Goal: Communication & Community: Answer question/provide support

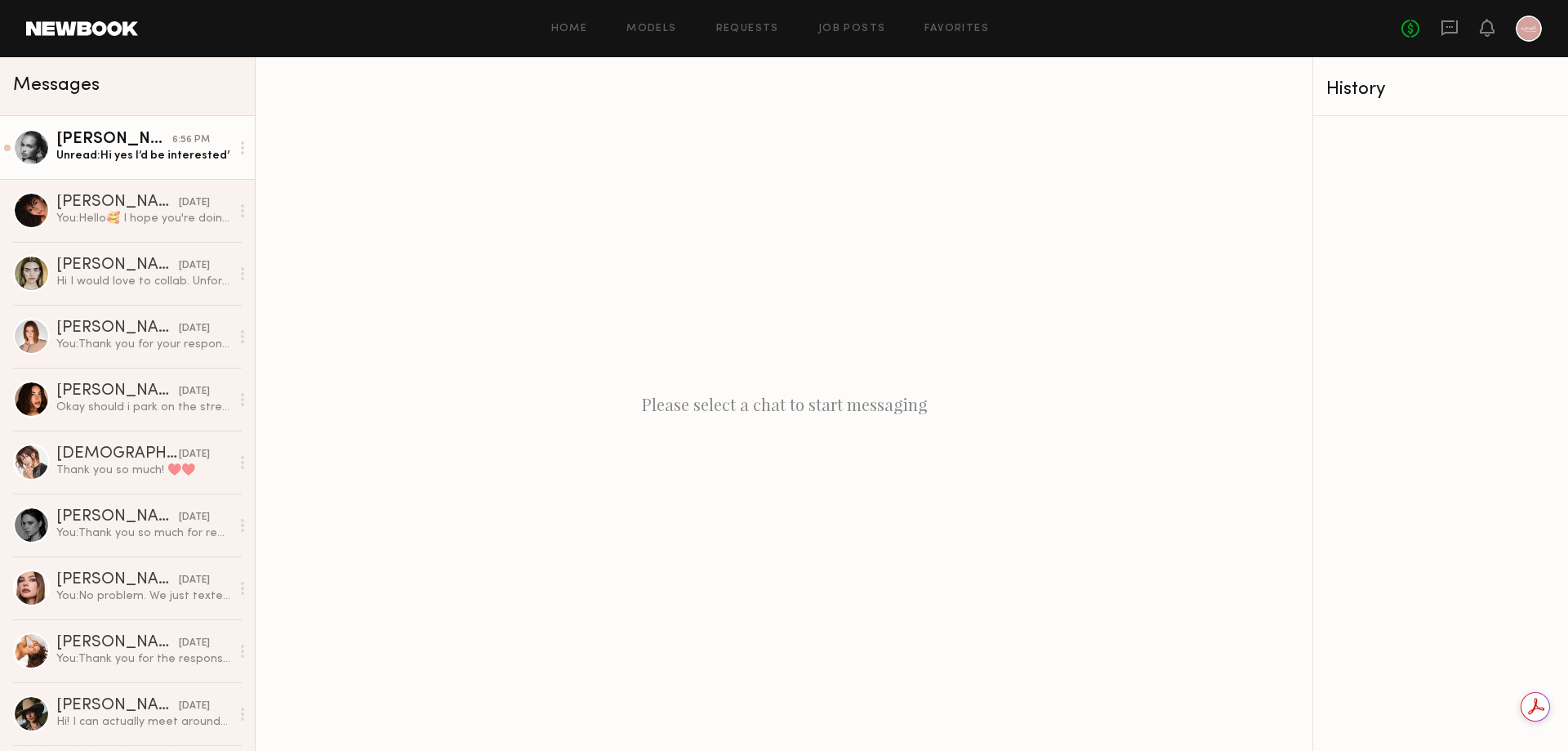
click at [177, 166] on link "[PERSON_NAME] 6:56 PM Unread: Hi yes I’d be interested’" at bounding box center [128, 147] width 255 height 63
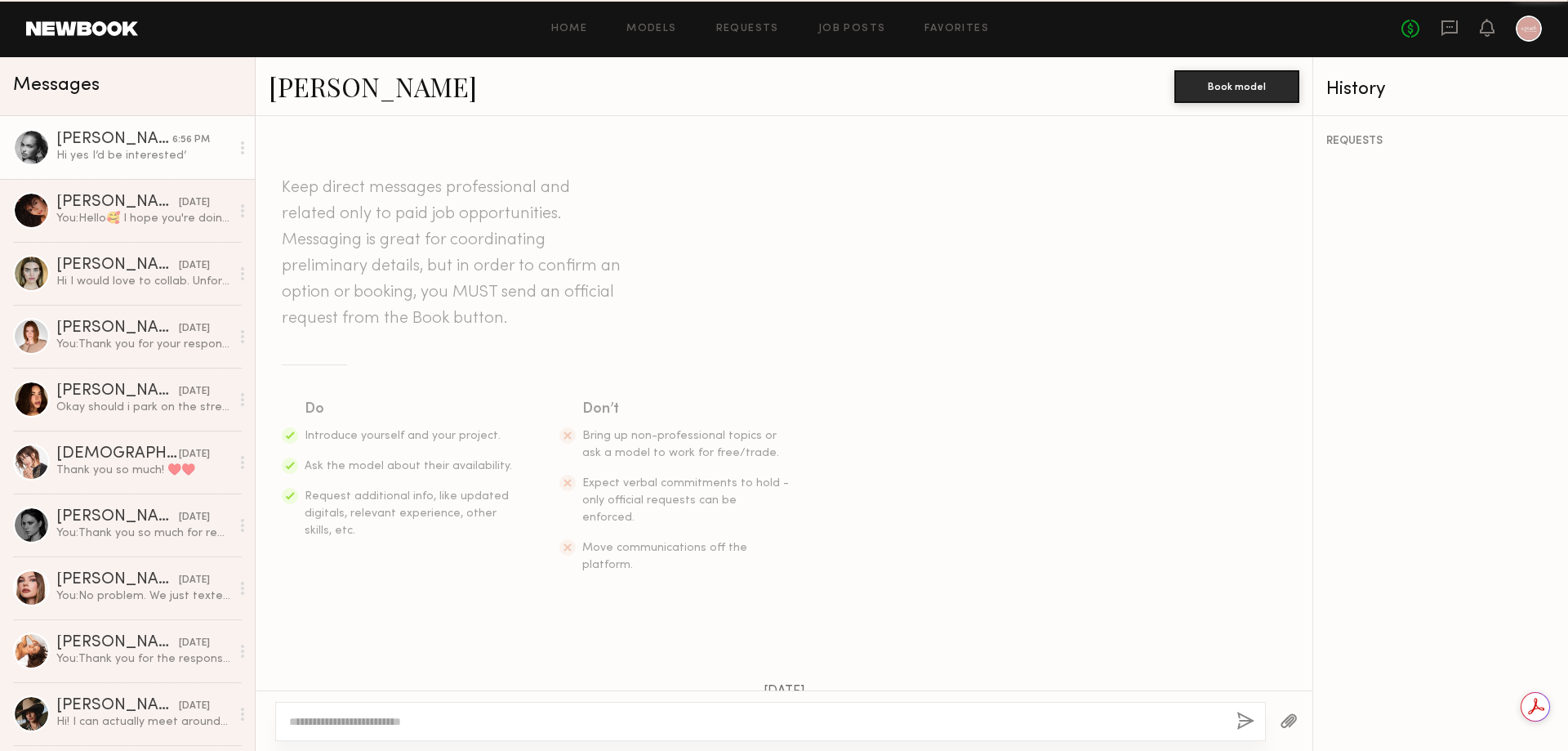
scroll to position [464, 0]
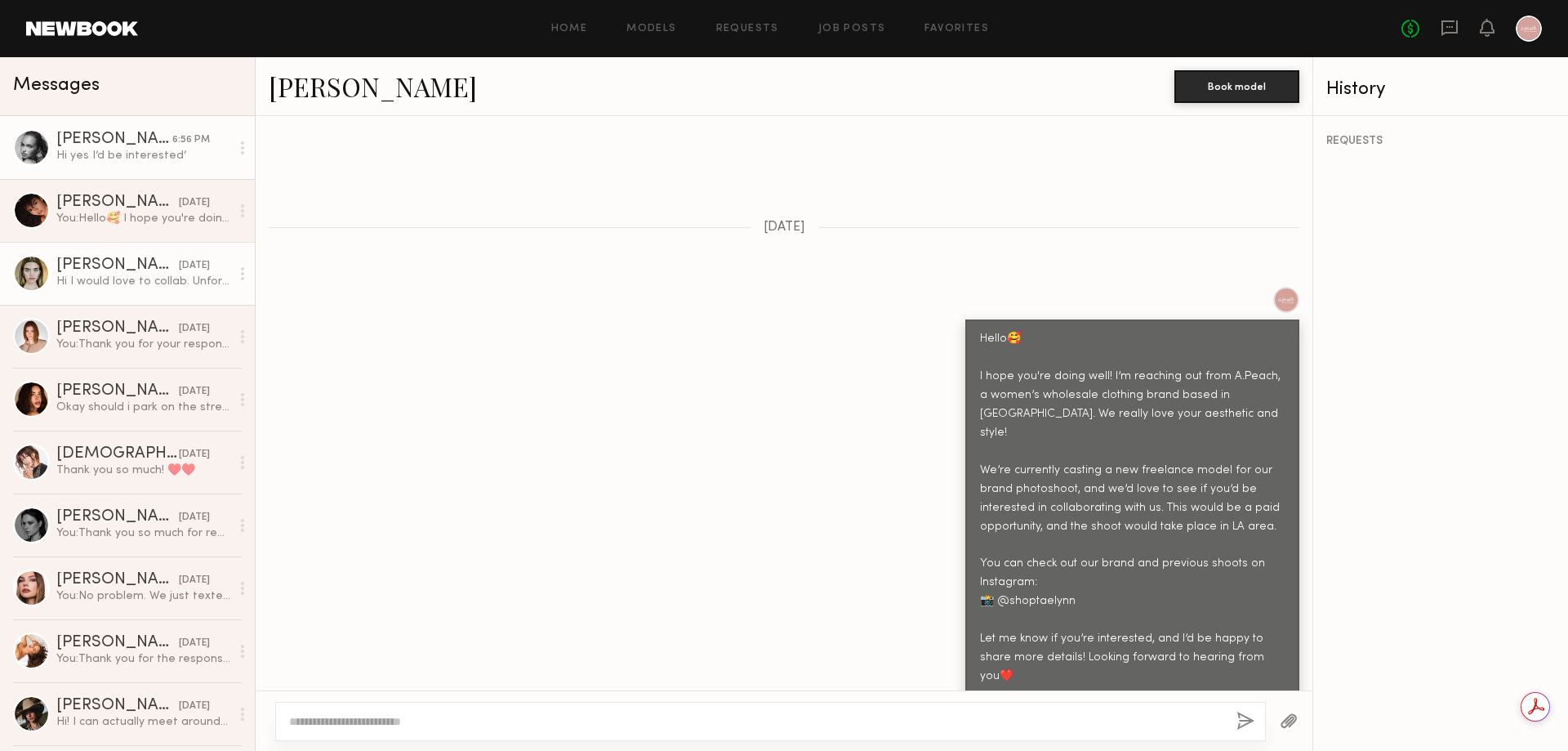
click at [166, 299] on link "[PERSON_NAME] [DATE] Hi I would love to collab. Unfortunately I’ll be out of to…" at bounding box center [128, 273] width 255 height 63
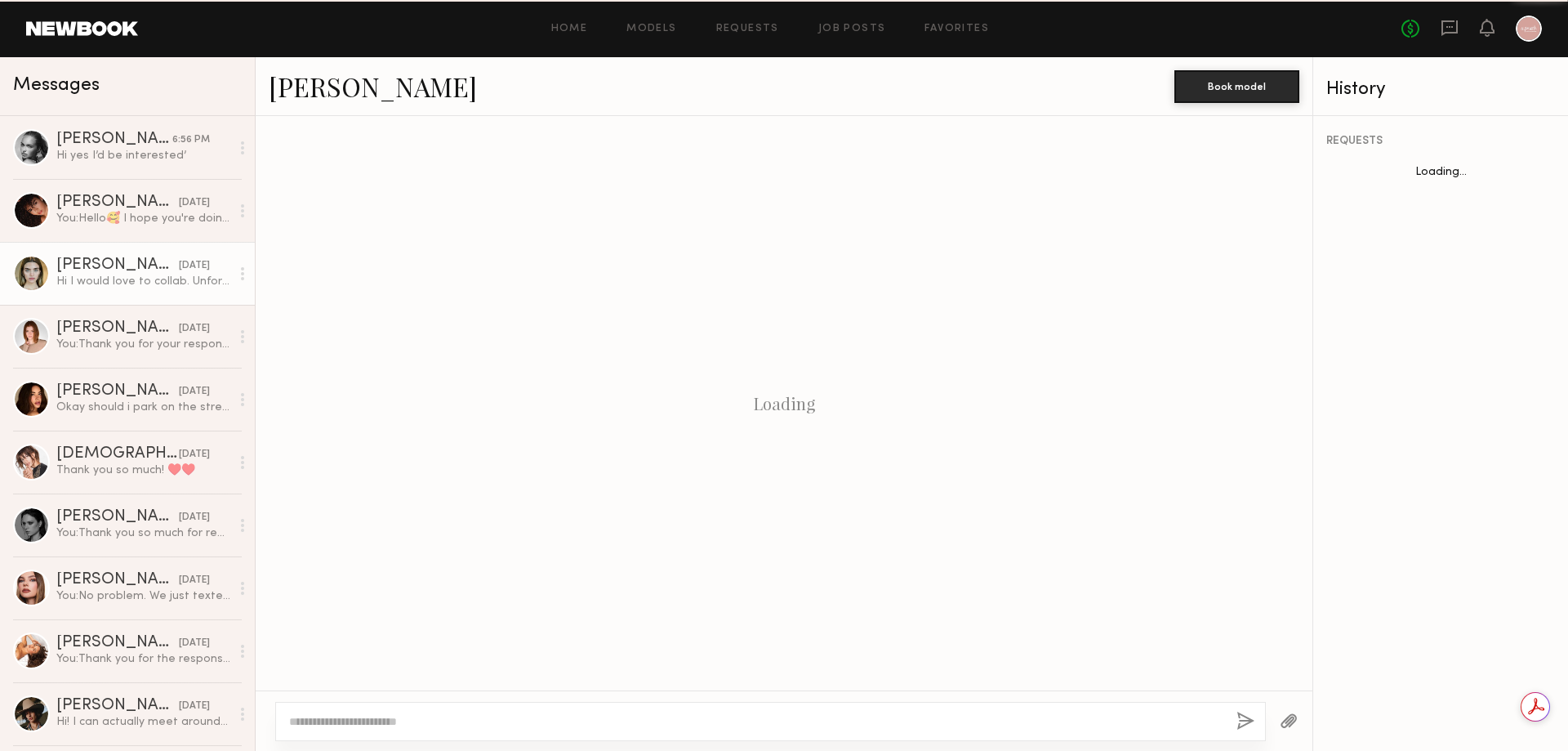
scroll to position [648, 0]
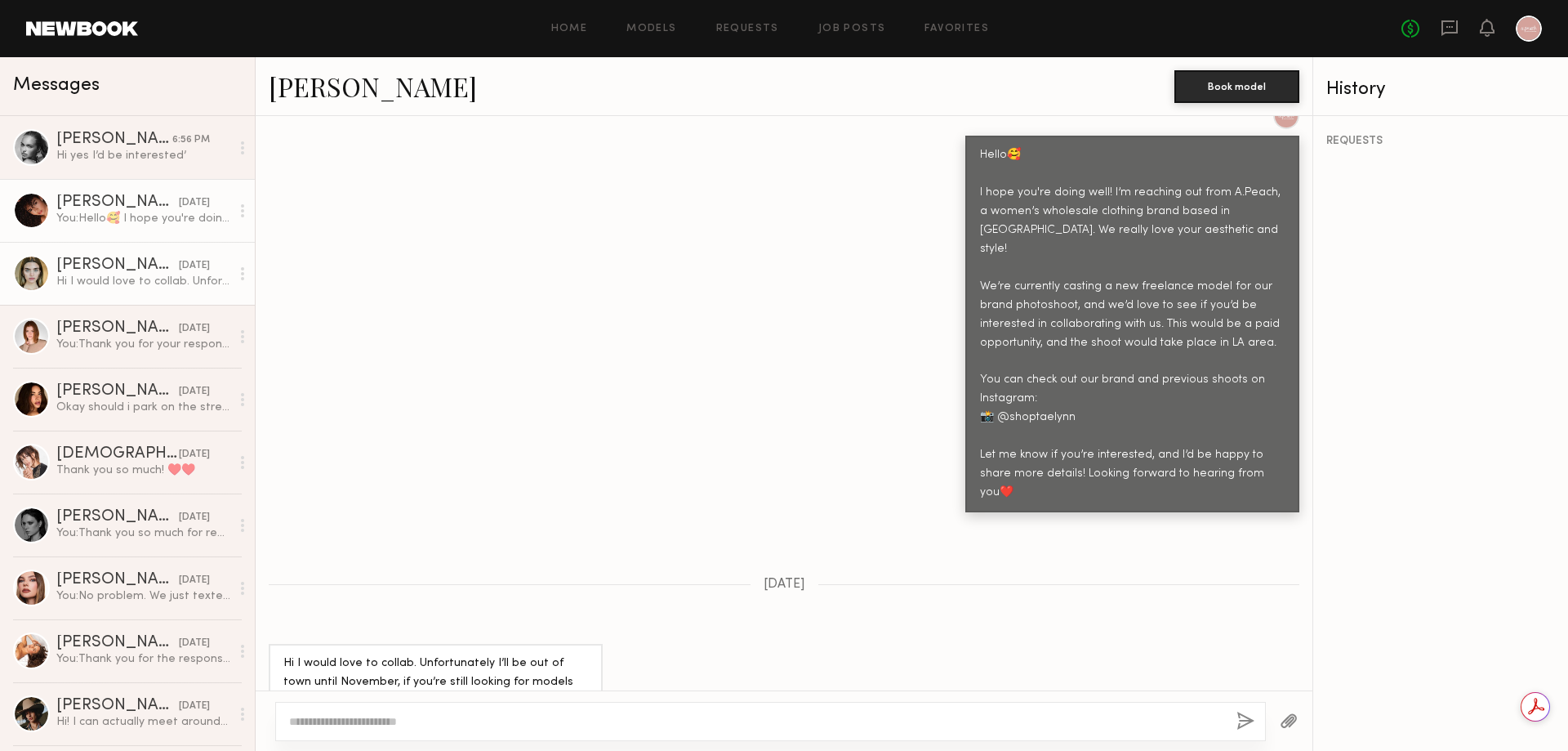
click at [168, 228] on link "[PERSON_NAME] [DATE] You: Hello🥰 I hope you're doing well! I’m reaching out fro…" at bounding box center [128, 210] width 255 height 63
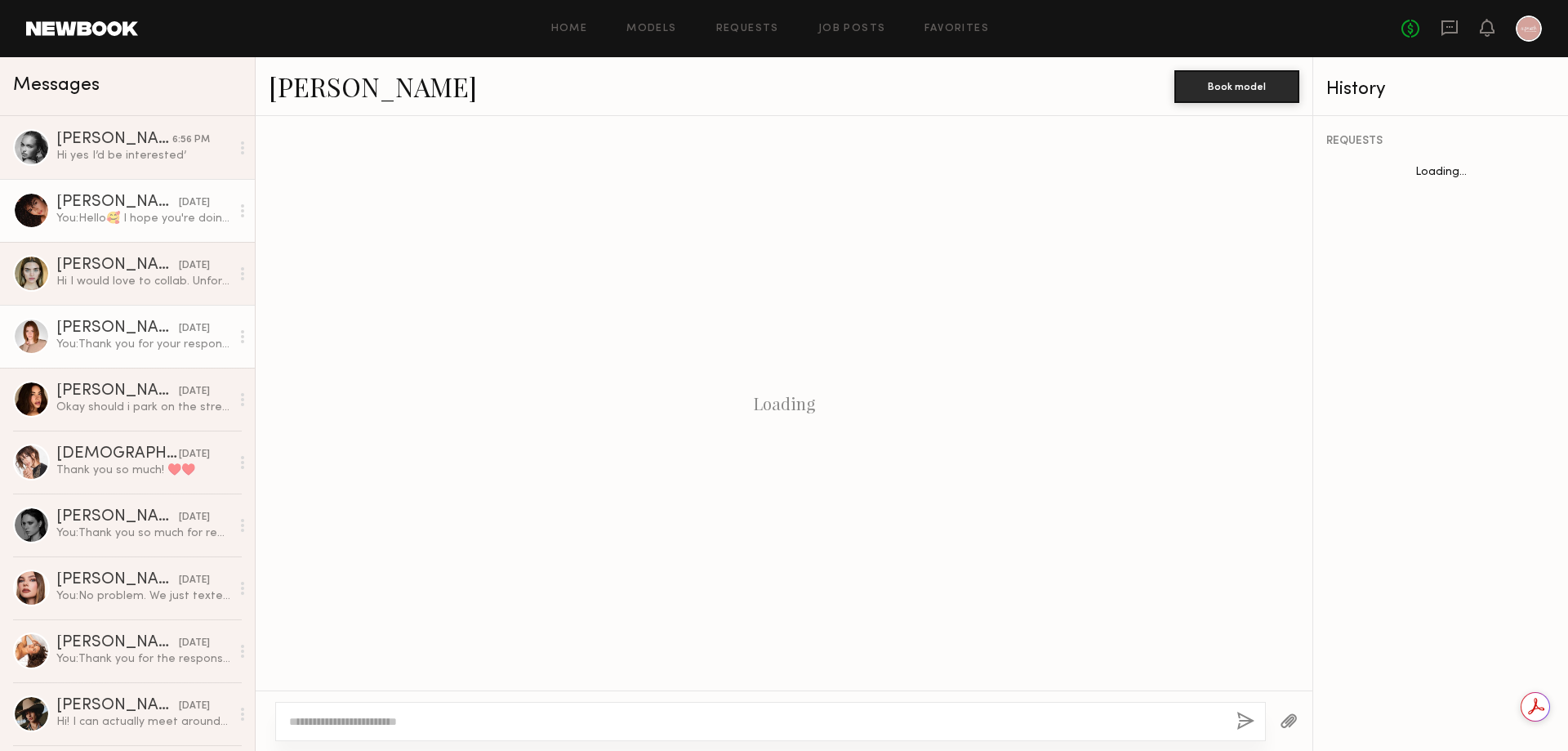
click at [106, 339] on div "You: Thank you for your response! 😍 We’re located in [GEOGRAPHIC_DATA], and our…" at bounding box center [143, 344] width 174 height 15
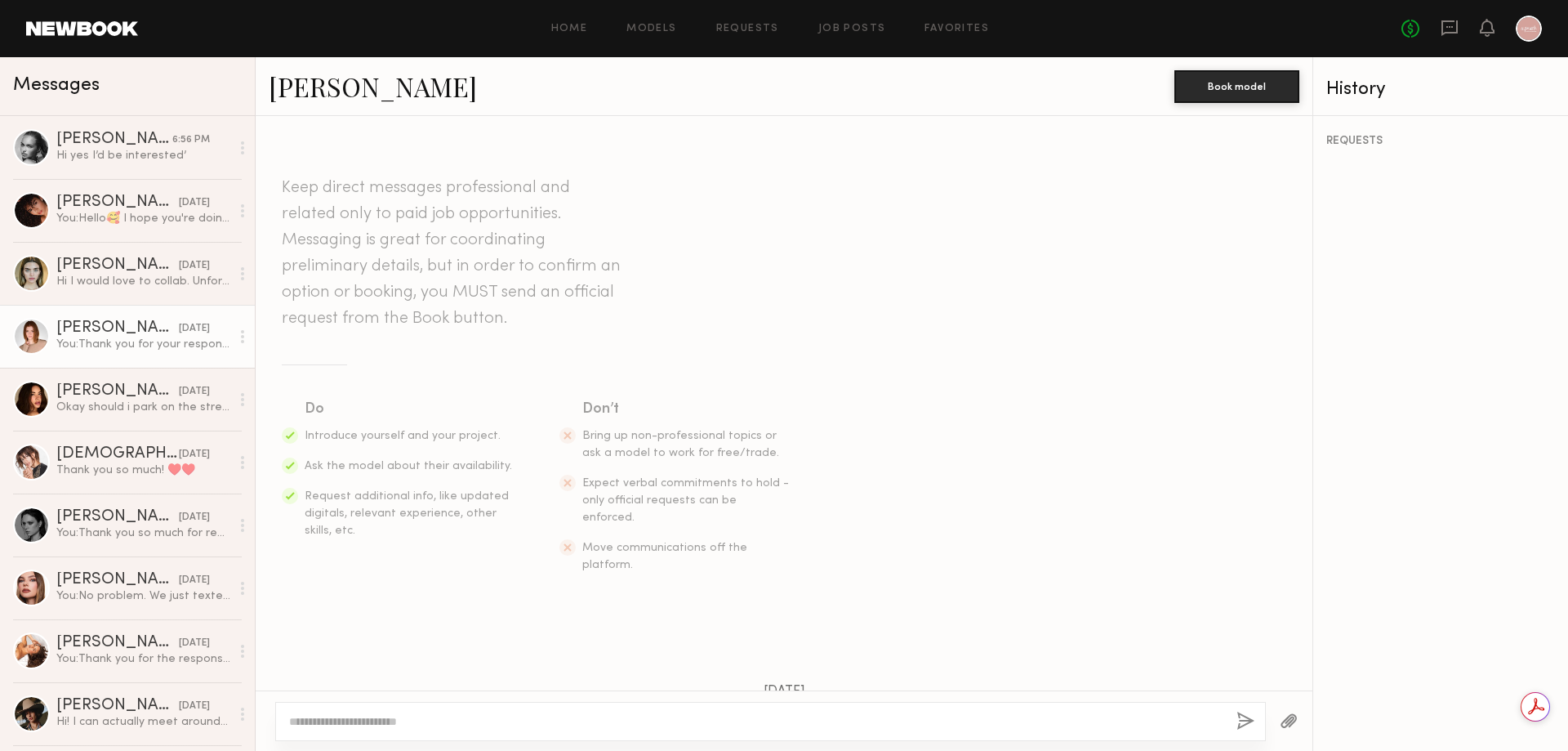
scroll to position [768, 0]
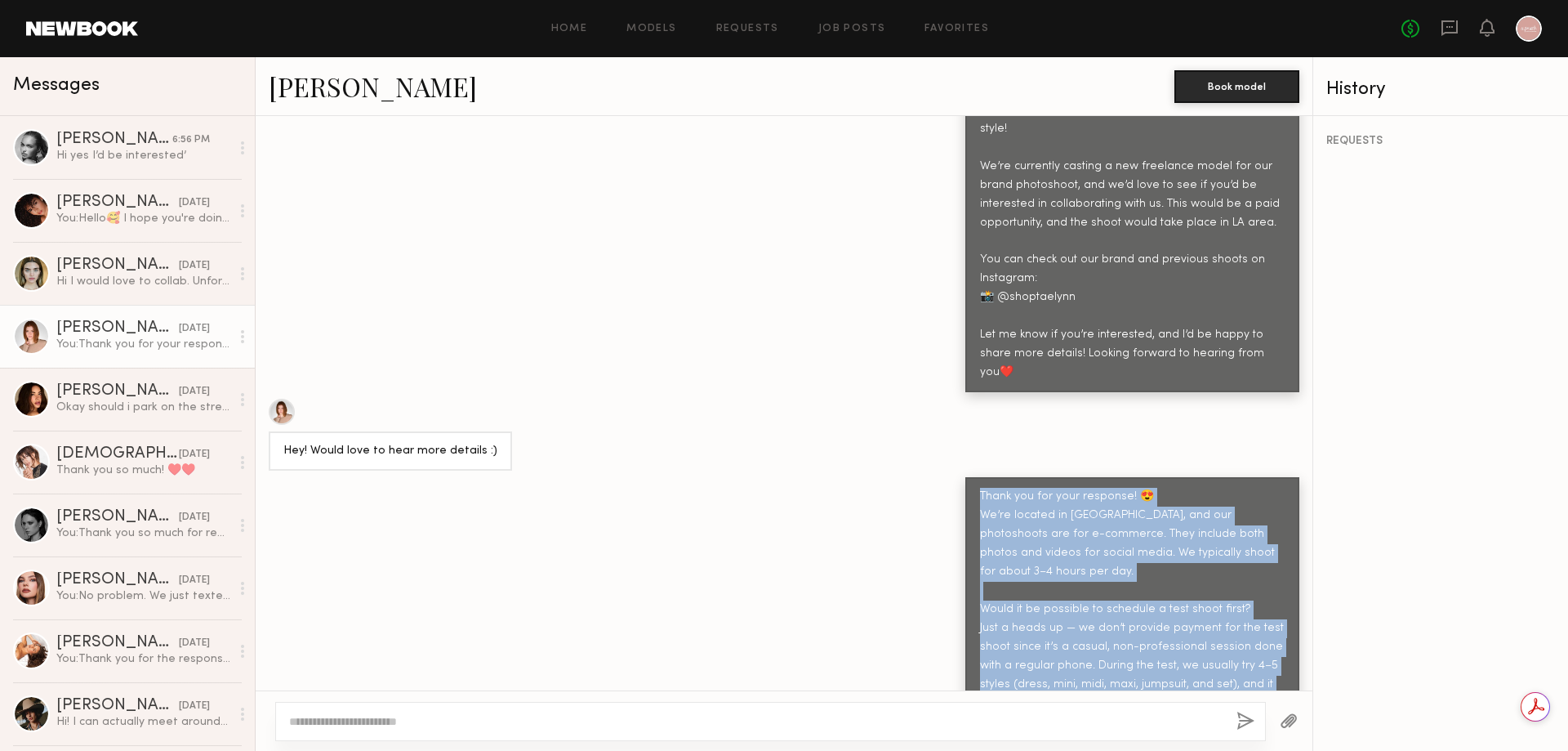
drag, startPoint x: 966, startPoint y: 430, endPoint x: 1131, endPoint y: 652, distance: 276.6
click at [1131, 652] on div "Thank you for your response! 😍 We’re located in [GEOGRAPHIC_DATA], and our phot…" at bounding box center [1132, 619] width 334 height 283
copy div "Thank you for your response! 😍 We’re located in [GEOGRAPHIC_DATA], and our phot…"
click at [1138, 623] on div "Thank you for your response! 😍 We’re located in [GEOGRAPHIC_DATA], and our phot…" at bounding box center [1131, 619] width 304 height 262
drag, startPoint x: 1148, startPoint y: 622, endPoint x: 1127, endPoint y: 621, distance: 21.0
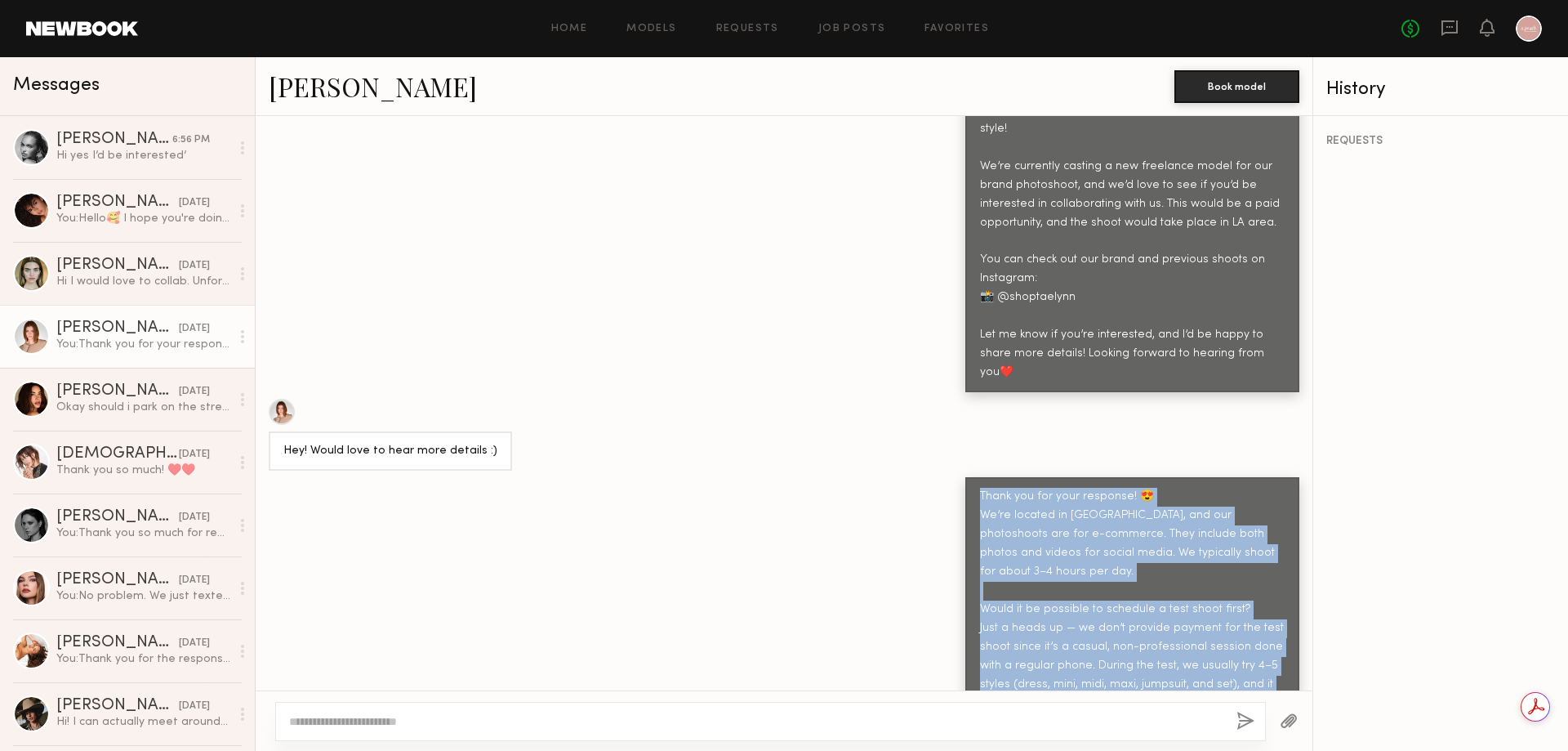
click at [1149, 622] on div "Thank you for your response! 😍 We’re located in [GEOGRAPHIC_DATA], and our phot…" at bounding box center [1131, 619] width 304 height 262
click at [1113, 621] on div "Thank you for your response! 😍 We’re located in [GEOGRAPHIC_DATA], and our phot…" at bounding box center [1131, 619] width 304 height 262
drag, startPoint x: 1130, startPoint y: 631, endPoint x: 962, endPoint y: 436, distance: 257.4
click at [965, 477] on div "Thank you for your response! 😍 We’re located in [GEOGRAPHIC_DATA], and our phot…" at bounding box center [1132, 619] width 334 height 283
copy div "Thank you for your response! 😍 We’re located in [GEOGRAPHIC_DATA], and our phot…"
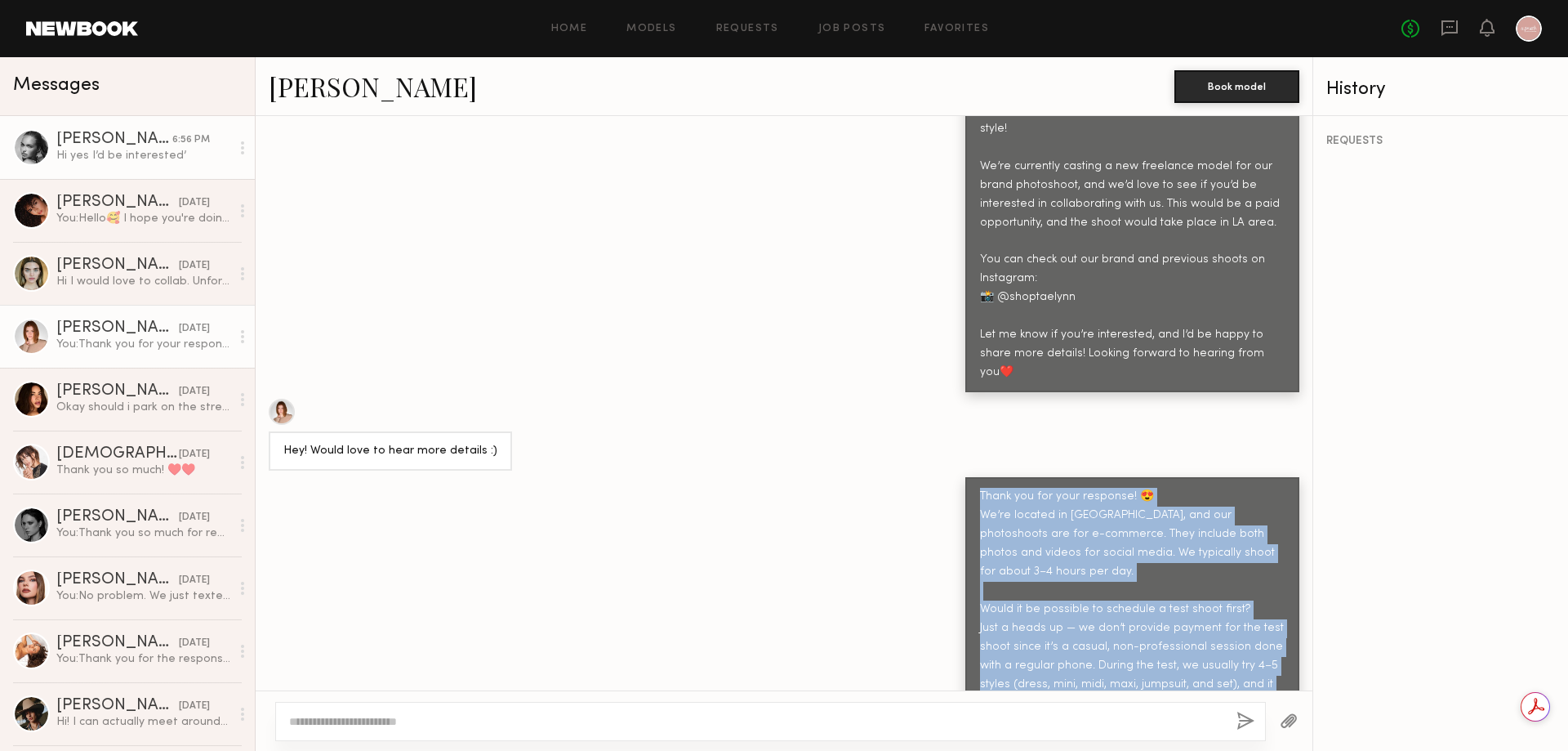
click at [97, 148] on div "[PERSON_NAME]" at bounding box center [114, 139] width 116 height 16
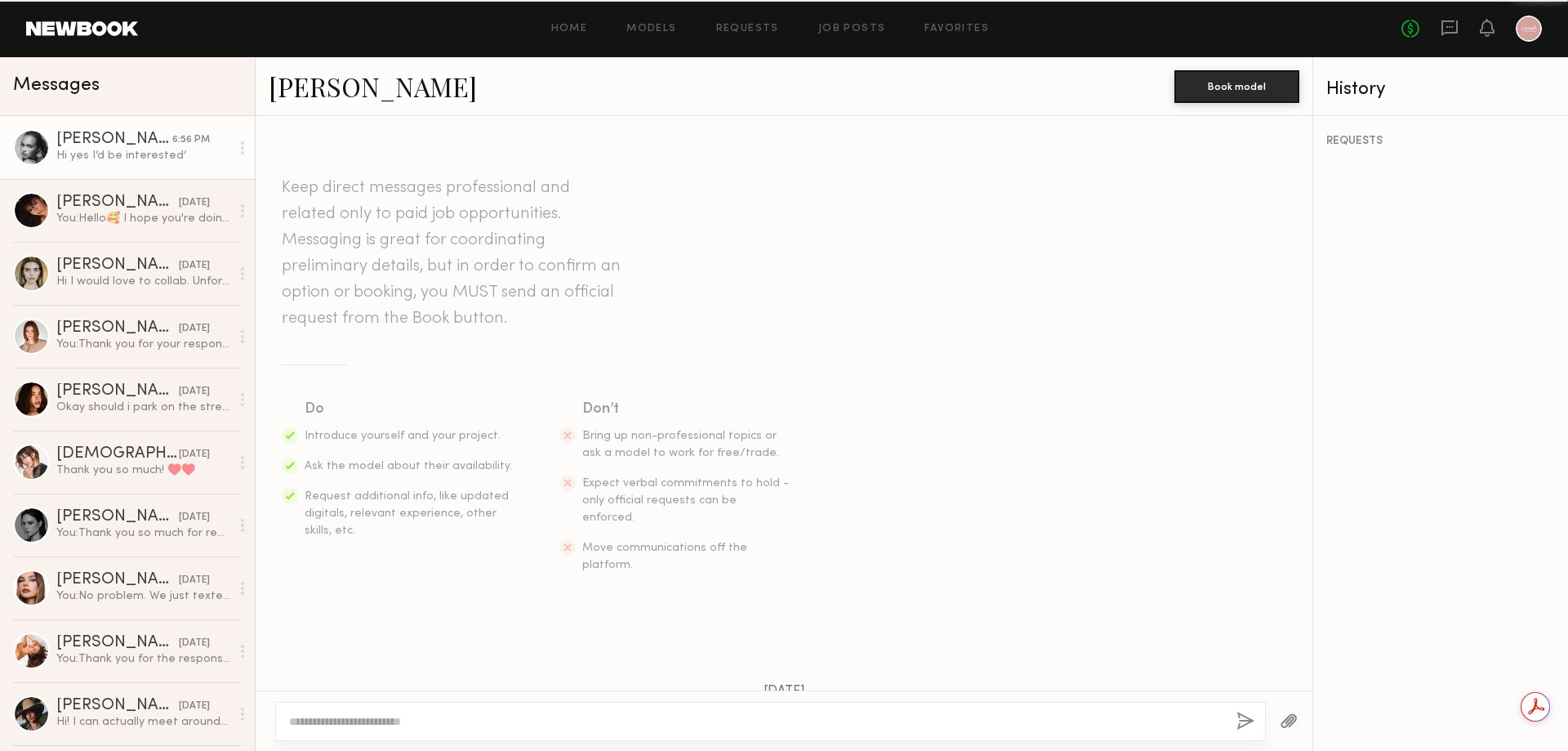
scroll to position [464, 0]
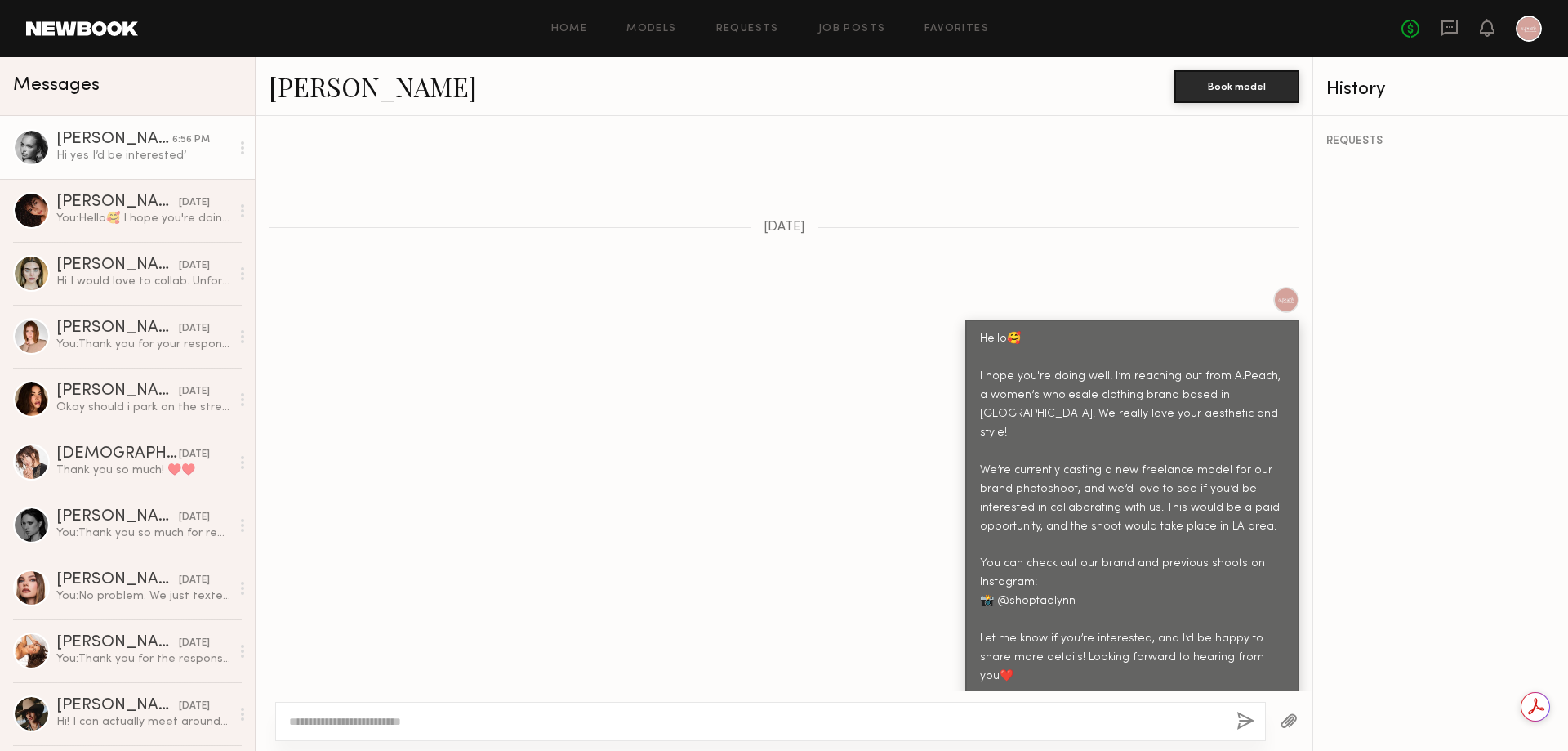
click at [382, 727] on textarea at bounding box center [755, 721] width 934 height 16
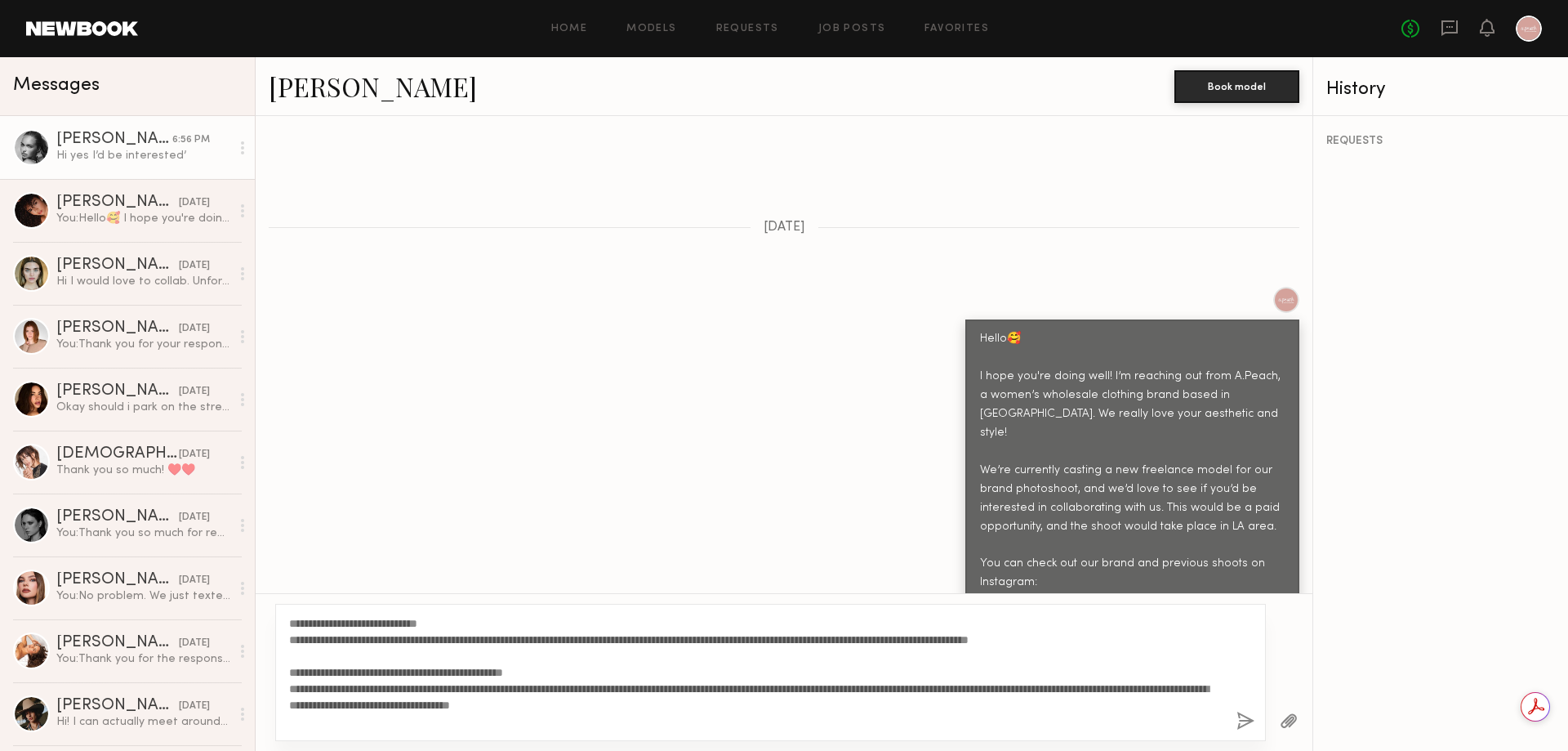
type textarea "**********"
click at [1241, 720] on button "button" at bounding box center [1245, 721] width 18 height 20
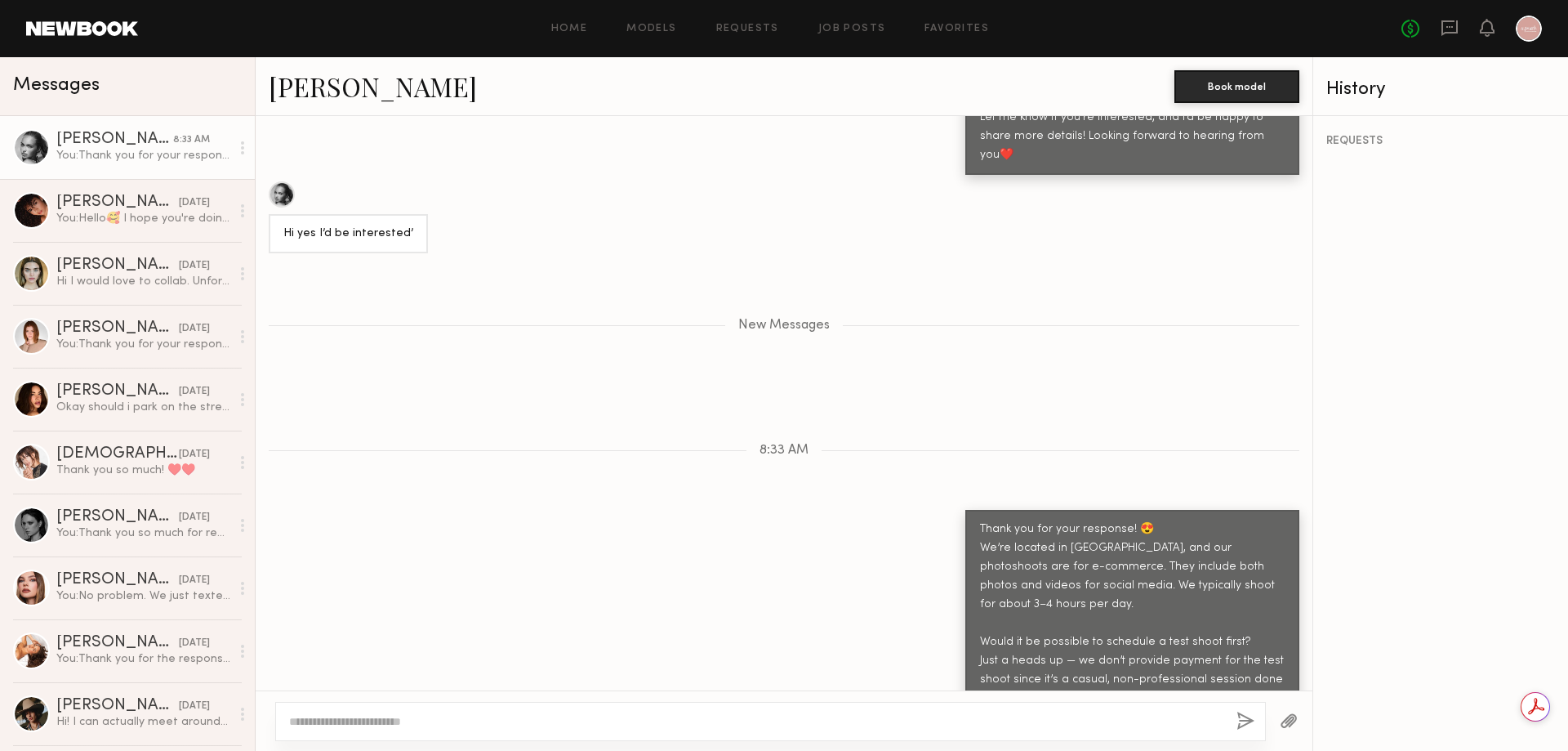
scroll to position [1218, 0]
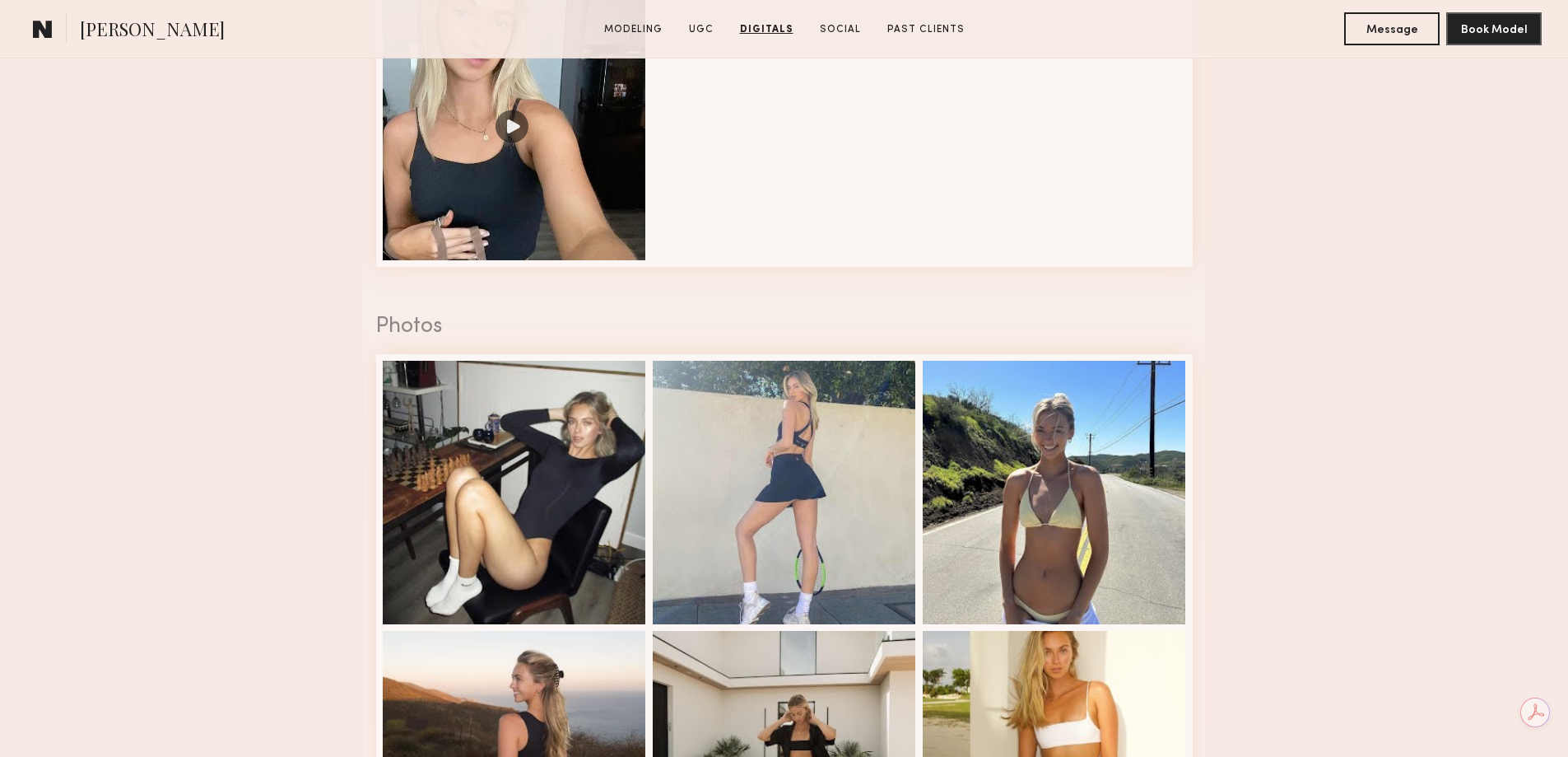
scroll to position [2224, 0]
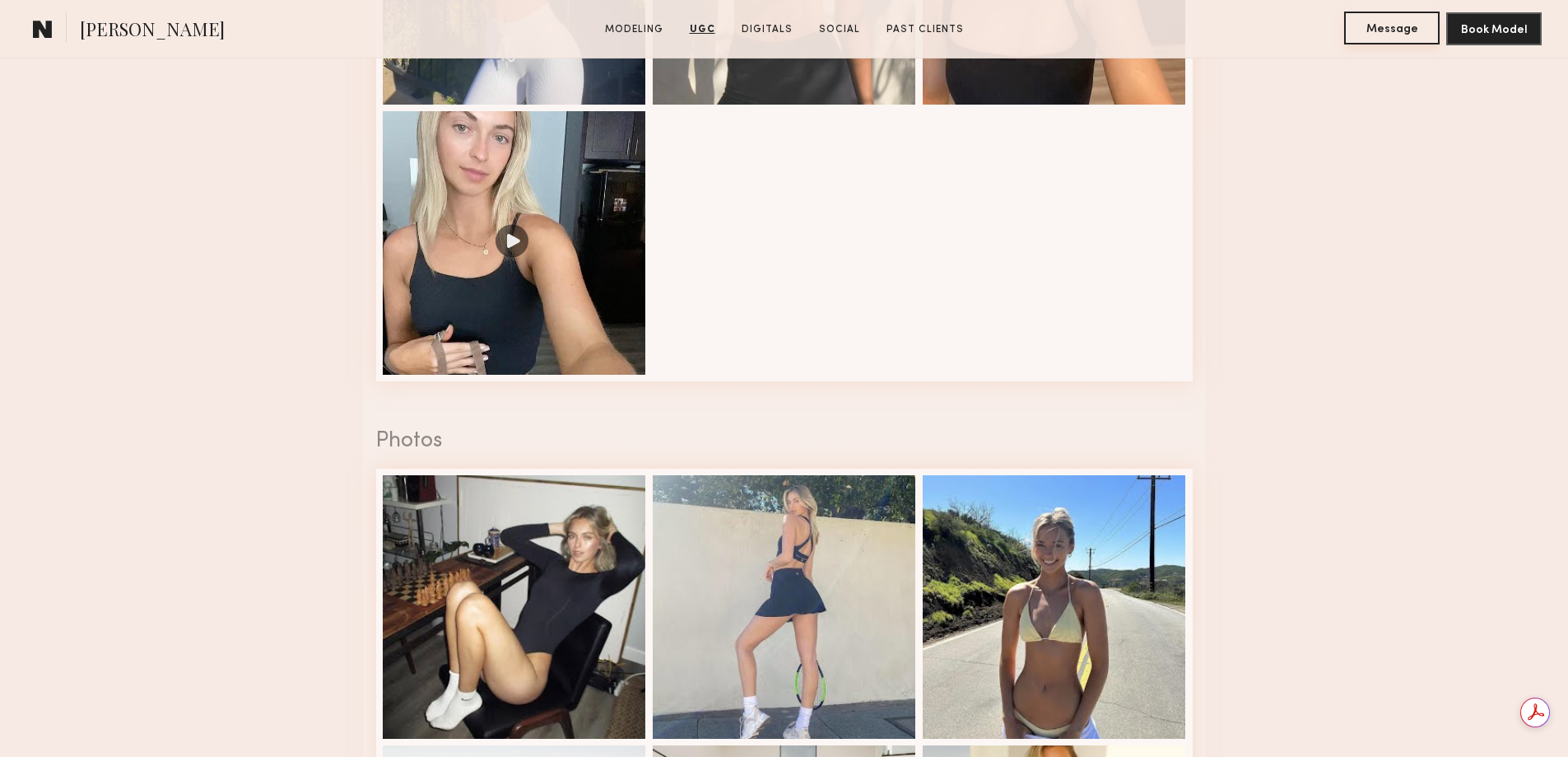
click at [1396, 26] on button "Message" at bounding box center [1393, 28] width 95 height 33
click at [1376, 38] on button "Message" at bounding box center [1393, 28] width 95 height 33
